Goal: Communication & Community: Share content

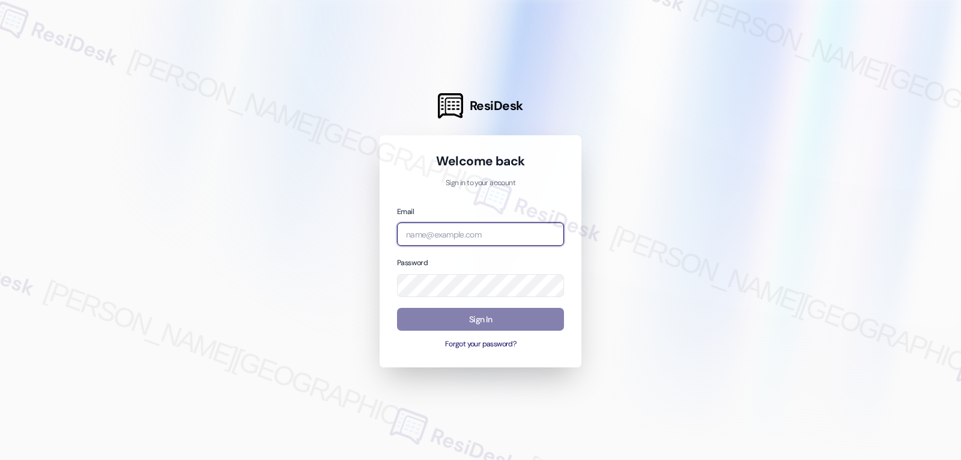
click at [511, 232] on input "email" at bounding box center [480, 233] width 167 height 23
paste input "[EMAIL_ADDRESS][DOMAIN_NAME]"
type input "[EMAIL_ADDRESS][DOMAIN_NAME]"
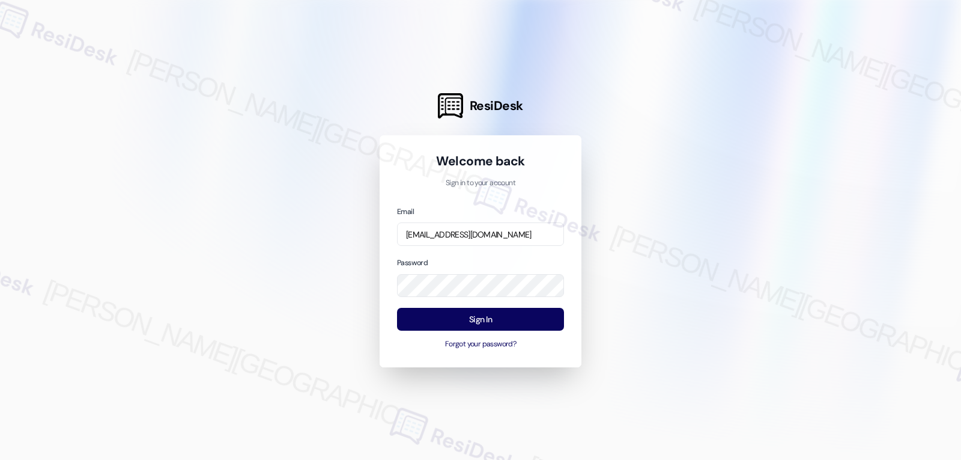
click at [506, 258] on div "Password" at bounding box center [480, 276] width 167 height 41
click at [524, 326] on button "Sign In" at bounding box center [480, 319] width 167 height 23
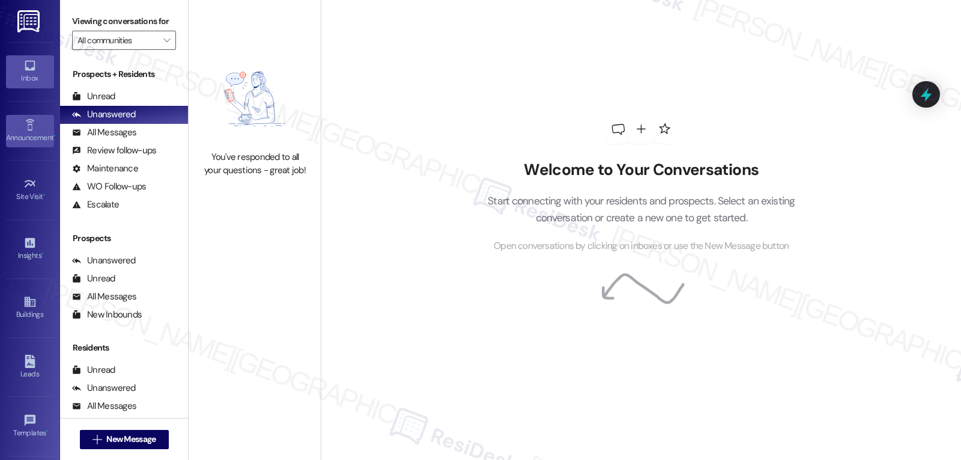
click at [26, 139] on div "Announcement •" at bounding box center [30, 138] width 60 height 12
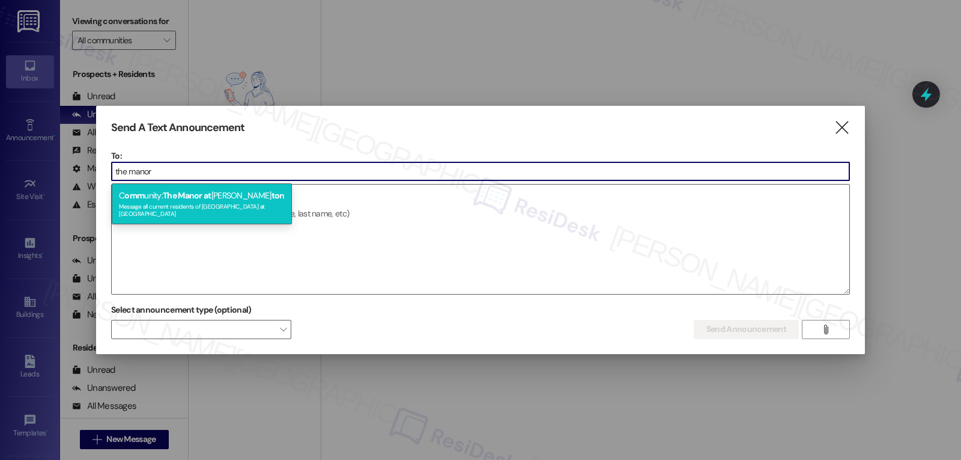
type input "the manor"
click at [269, 190] on div "C omm unity: The Manor at [GEOGRAPHIC_DATA] ton Message all current residents o…" at bounding box center [202, 203] width 180 height 41
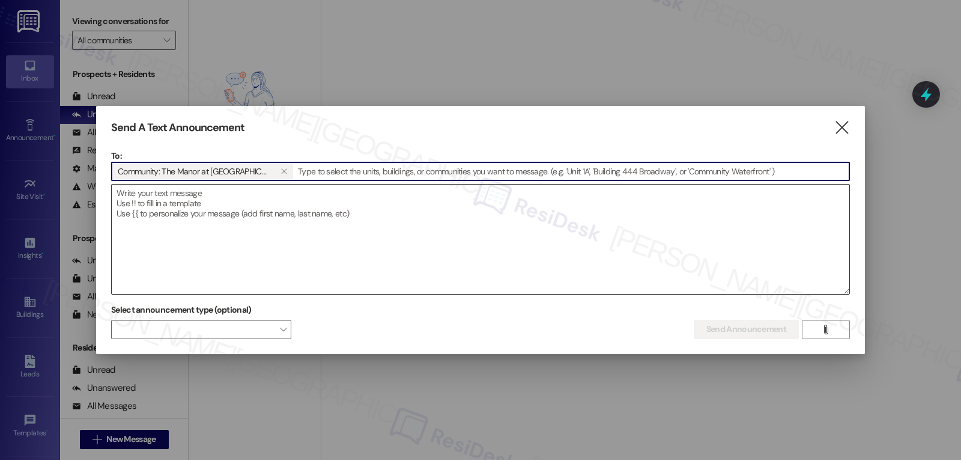
click at [299, 221] on textarea at bounding box center [481, 238] width 738 height 109
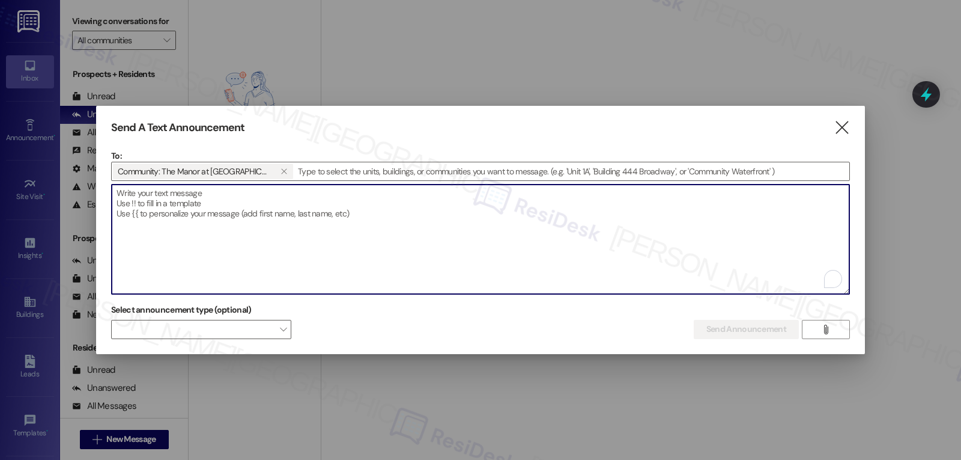
paste textarea "Hi {{first_name}}! I hope you are doing well! We will be testing some of the ou…"
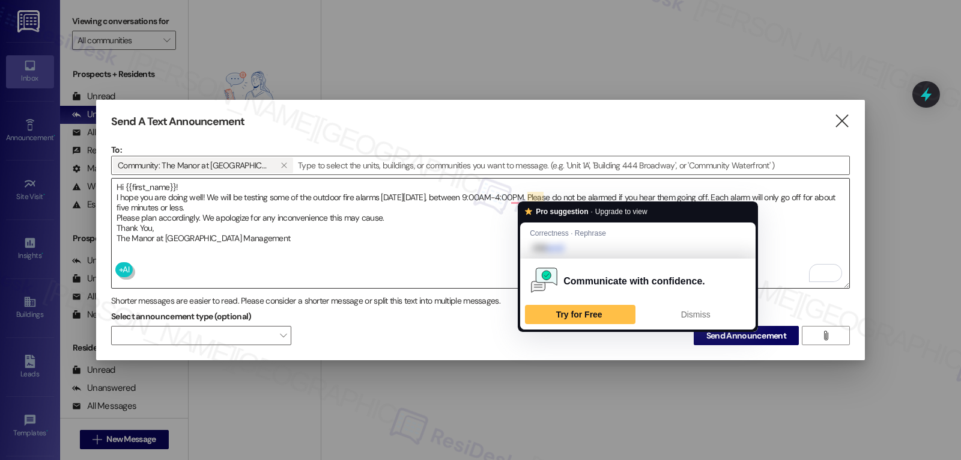
click at [541, 194] on textarea "Hi {{first_name}}! I hope you are doing well! We will be testing some of the ou…" at bounding box center [481, 232] width 738 height 109
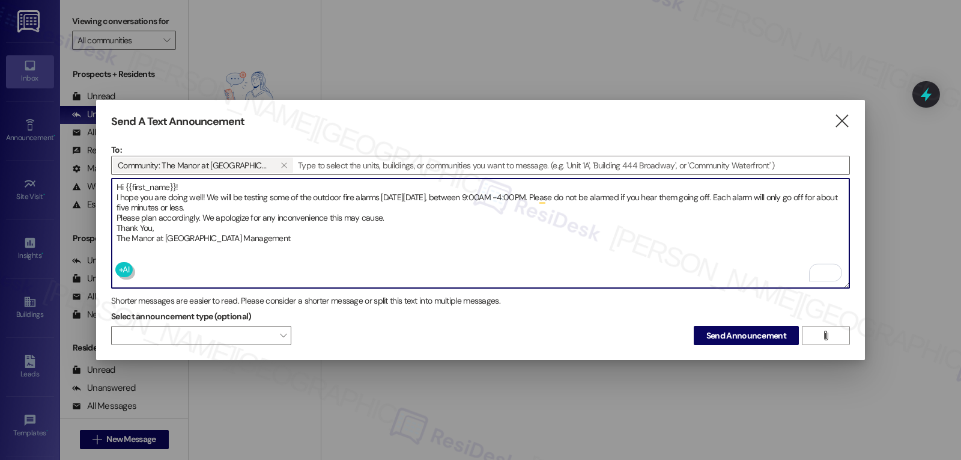
click at [545, 194] on textarea "Hi {{first_name}}! I hope you are doing well! We will be testing some of the ou…" at bounding box center [481, 232] width 738 height 109
click at [526, 192] on textarea "Hi {{first_name}}! I hope you are doing well! We will be testing some of the ou…" at bounding box center [481, 232] width 738 height 109
click at [566, 199] on textarea "Hi {{first_name}}! I hope you are doing well! We will be testing some of the ou…" at bounding box center [481, 232] width 738 height 109
click at [610, 255] on textarea "Hi {{first_name}}! I hope you are doing well! We will be testing some of the ou…" at bounding box center [481, 232] width 738 height 109
type textarea "Hi {{first_name}}! I hope you are doing well! We will be testing some of the ou…"
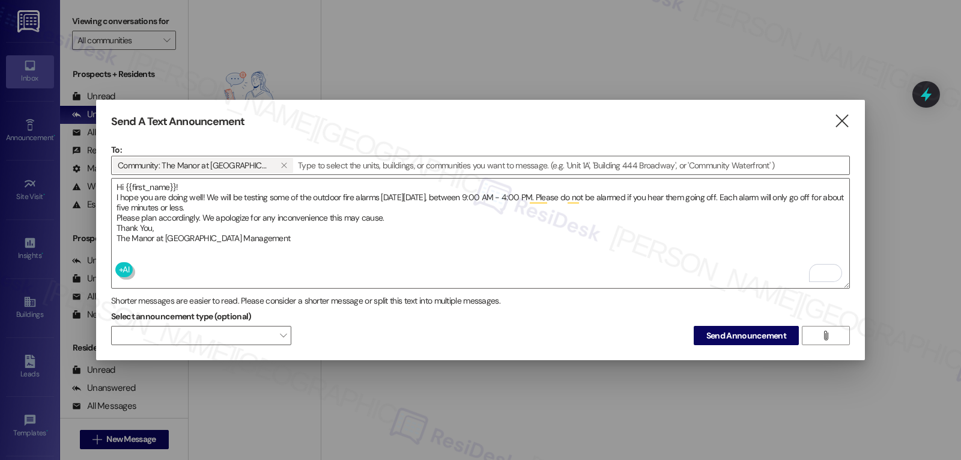
click at [587, 338] on div "Select announcement type (optional)  Send Announcement " at bounding box center [480, 326] width 739 height 38
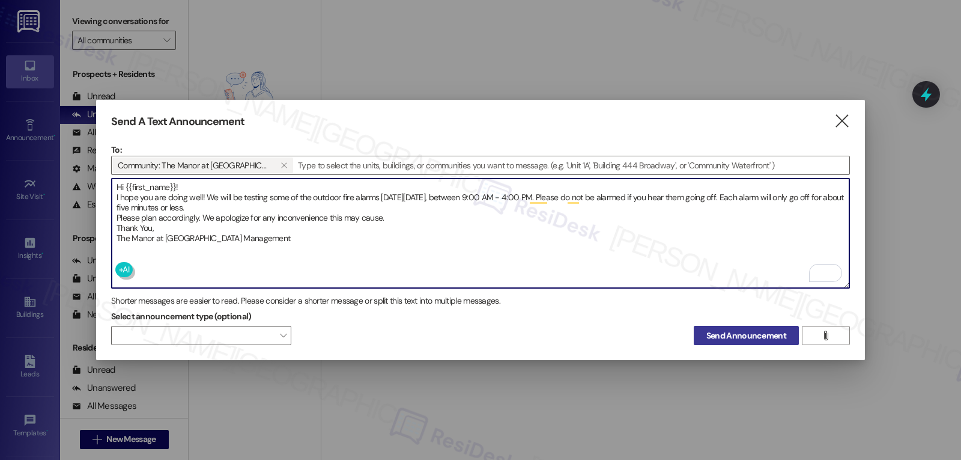
click at [761, 329] on span "Send Announcement" at bounding box center [746, 335] width 80 height 13
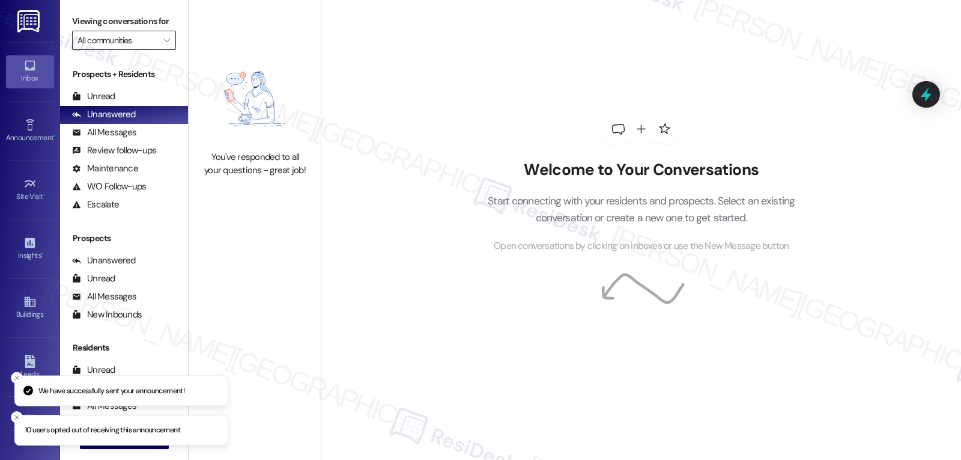
click at [142, 50] on input "All communities" at bounding box center [116, 40] width 79 height 19
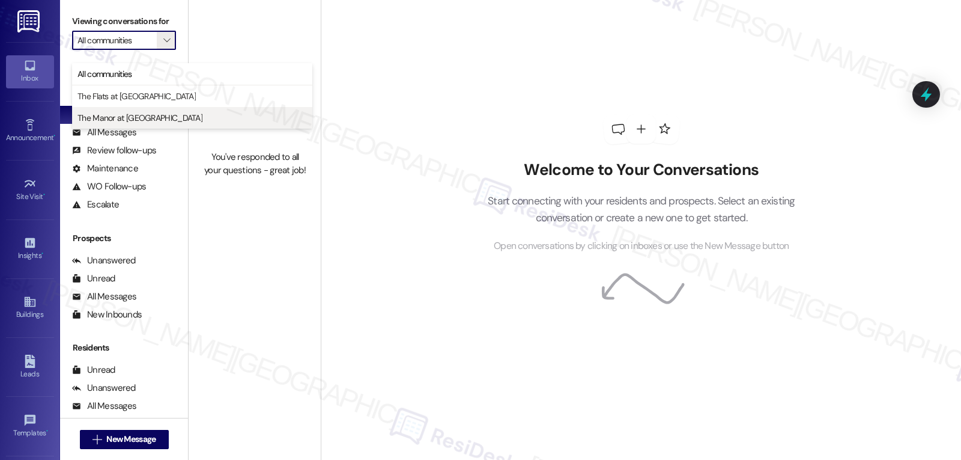
click at [156, 117] on span "The Manor at [GEOGRAPHIC_DATA]" at bounding box center [139, 118] width 125 height 12
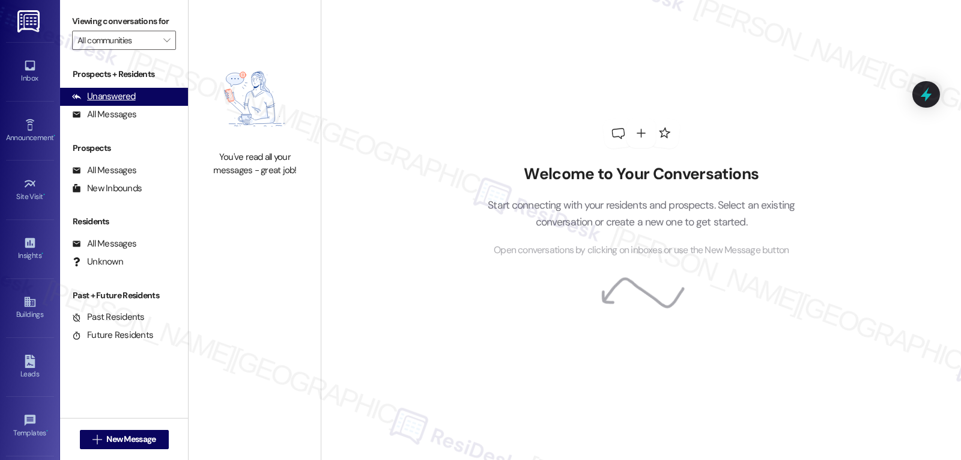
type input "The Manor at [GEOGRAPHIC_DATA]"
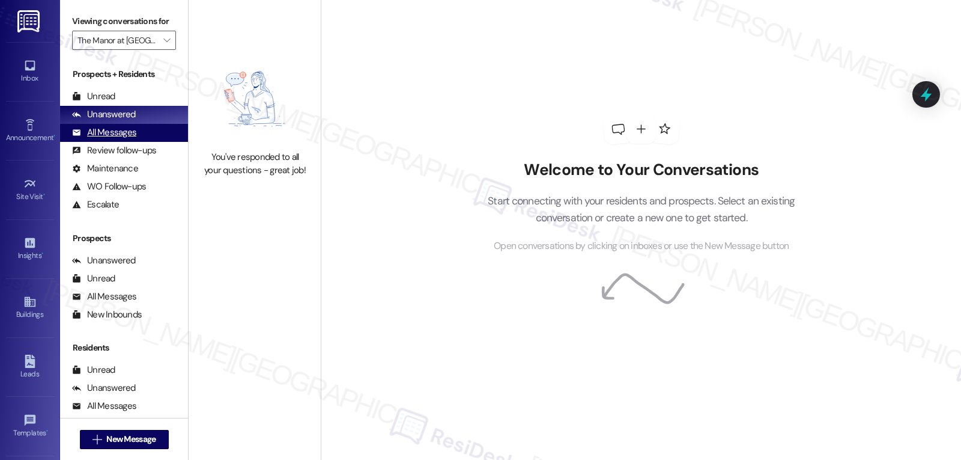
click at [132, 139] on div "All Messages" at bounding box center [104, 132] width 64 height 13
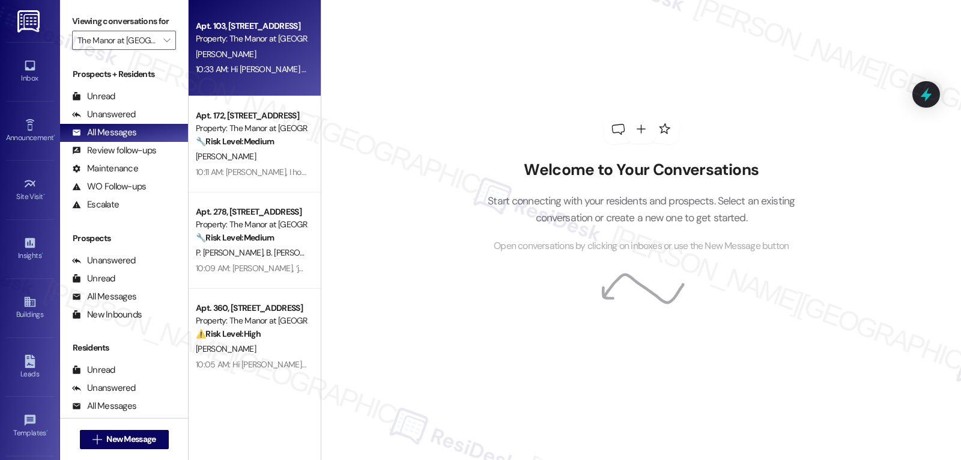
click at [262, 69] on div "10:33 AM: Hi [PERSON_NAME] [PERSON_NAME]! I hope you are doing well! We will be…" at bounding box center [921, 69] width 1451 height 11
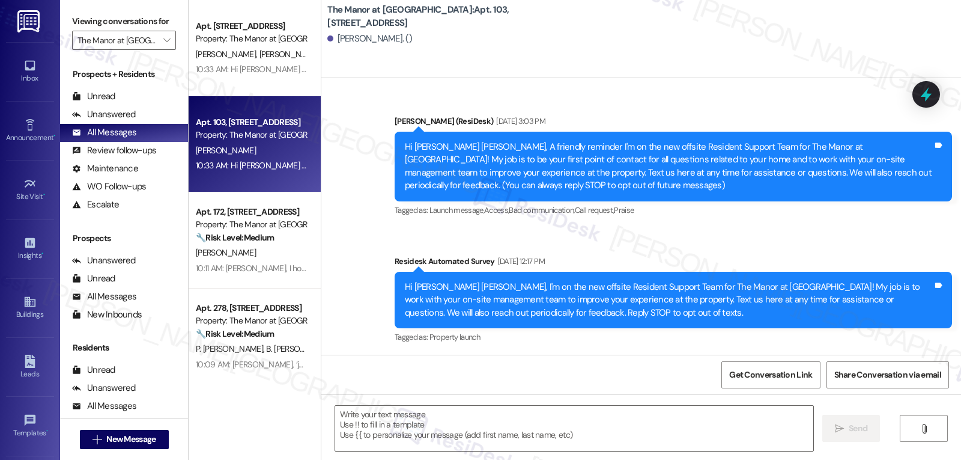
scroll to position [7794, 0]
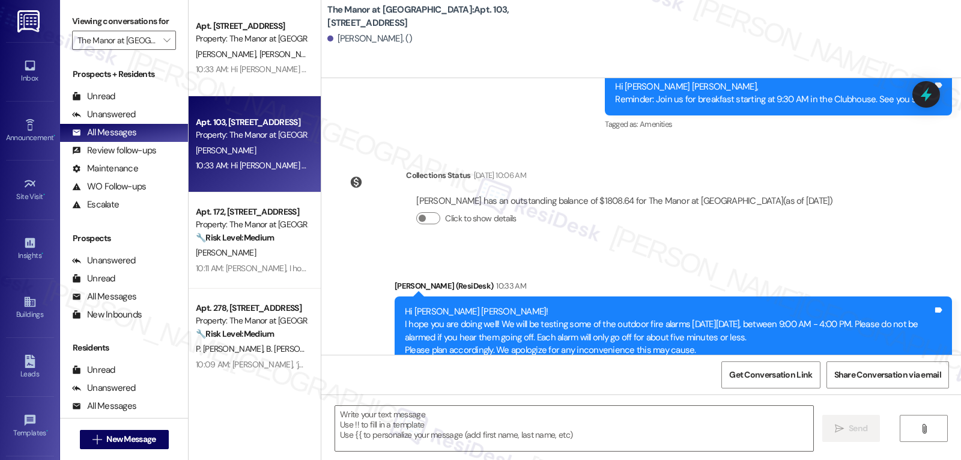
type textarea "Fetching suggested responses. Please feel free to read through the conversation…"
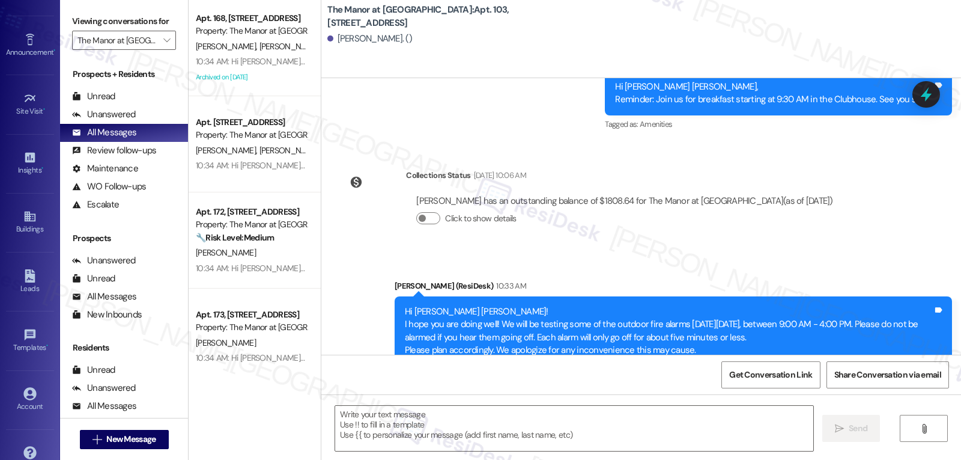
scroll to position [114, 0]
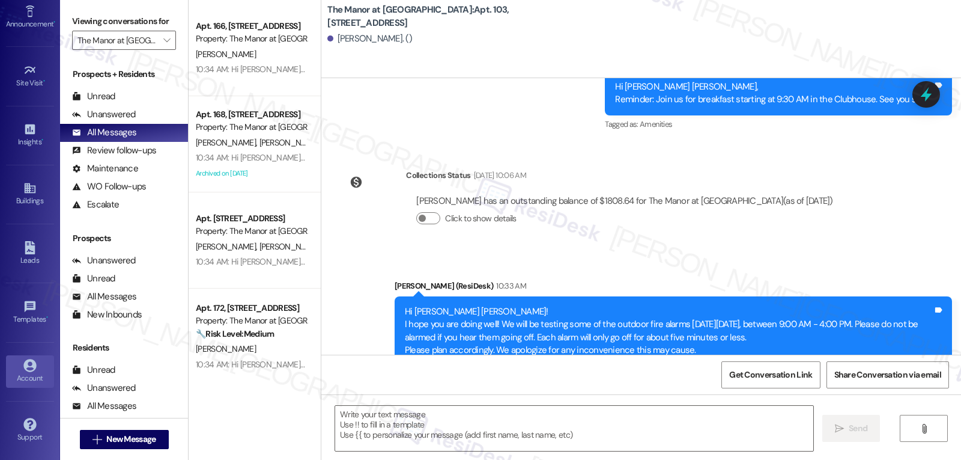
click at [32, 368] on icon at bounding box center [29, 365] width 13 height 13
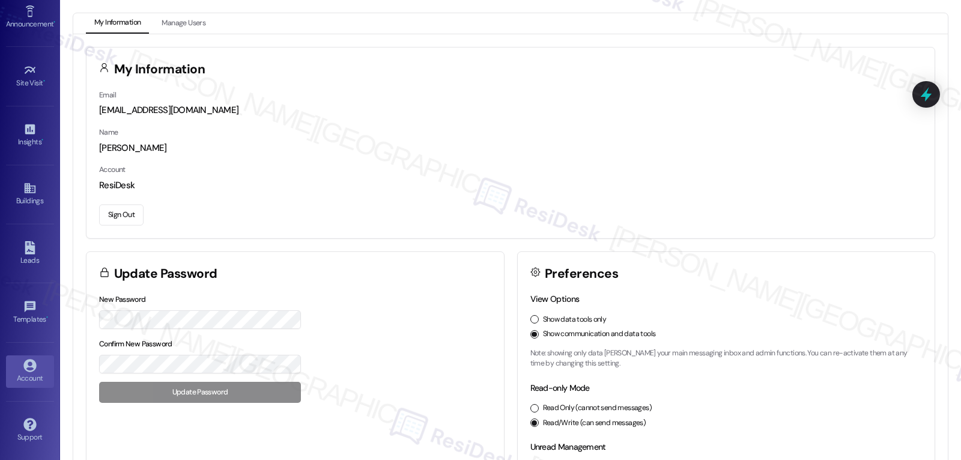
click at [117, 220] on button "Sign Out" at bounding box center [121, 214] width 44 height 21
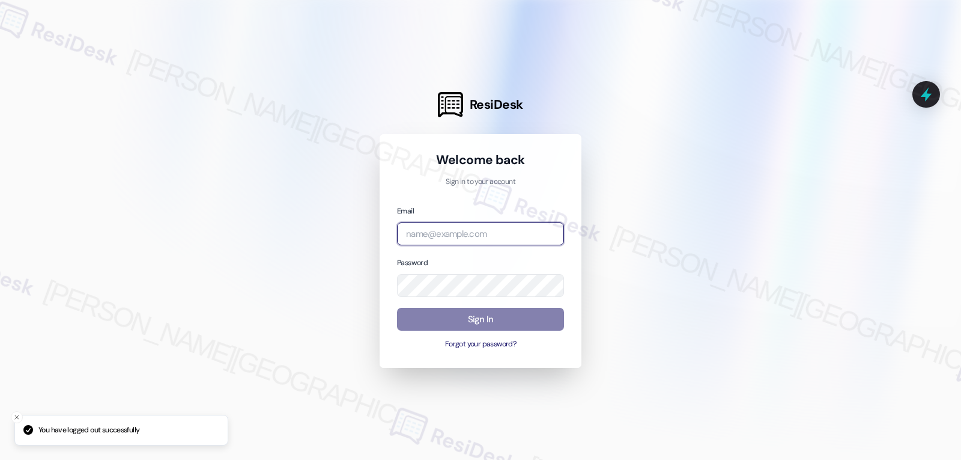
click at [505, 226] on input "email" at bounding box center [480, 233] width 167 height 23
click at [507, 233] on input "email" at bounding box center [480, 233] width 167 height 23
paste input "automated-surveys-archway_equities-jomar.punay@archway_[DOMAIN_NAME]"
type input "automated-surveys-archway_equities-jomar.punay@archway_[DOMAIN_NAME]"
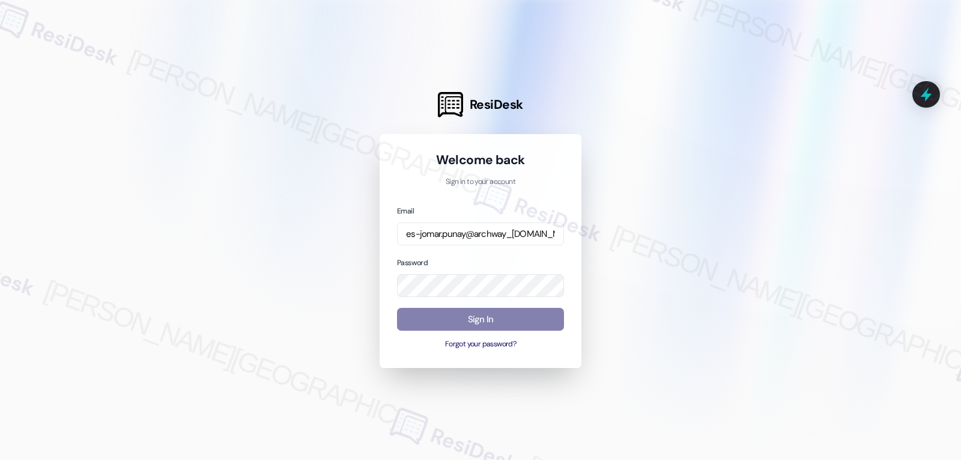
scroll to position [0, 0]
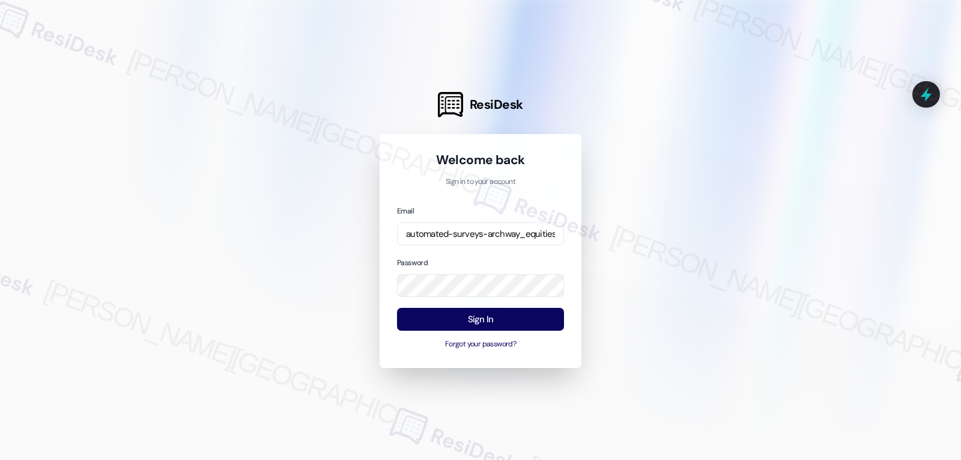
click at [499, 264] on div "Password" at bounding box center [480, 276] width 167 height 41
click at [496, 310] on button "Sign In" at bounding box center [480, 319] width 167 height 23
